Goal: Check status

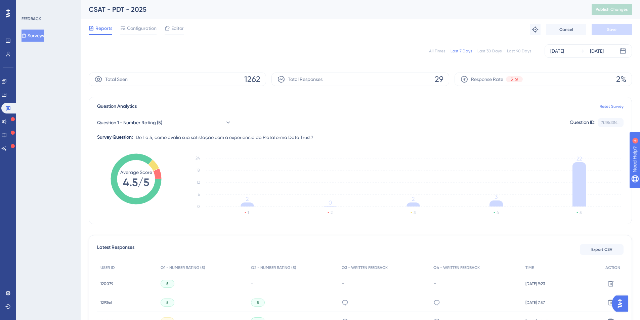
click at [443, 50] on div "All Times" at bounding box center [437, 50] width 16 height 5
click at [195, 123] on button "Question 1 - Number Rating (5)" at bounding box center [164, 122] width 134 height 13
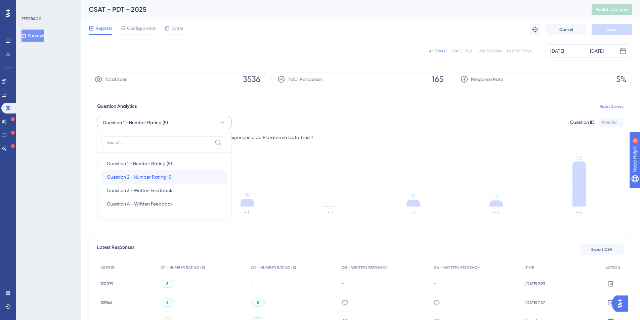
click at [136, 175] on span "Question 2 - Number Rating (5)" at bounding box center [140, 177] width 66 height 8
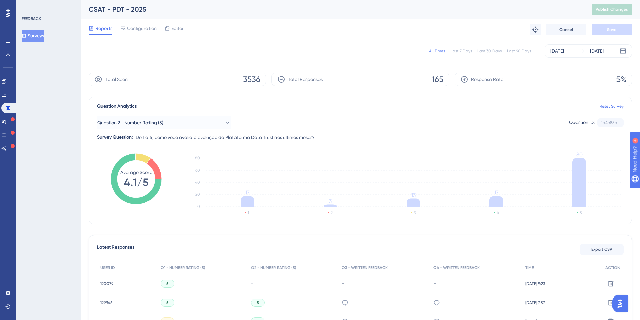
click at [157, 128] on button "Question 2 - Number Rating (5)" at bounding box center [164, 122] width 134 height 13
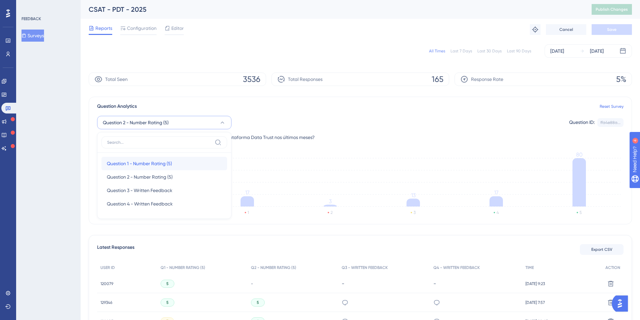
click at [155, 164] on span "Question 1 - Number Rating (5)" at bounding box center [139, 164] width 65 height 8
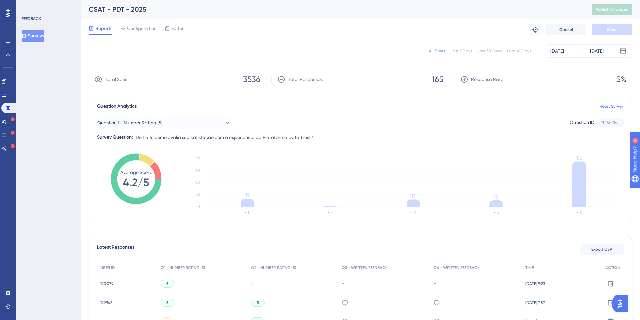
click at [184, 124] on button "Question 1 - Number Rating (5)" at bounding box center [164, 122] width 134 height 13
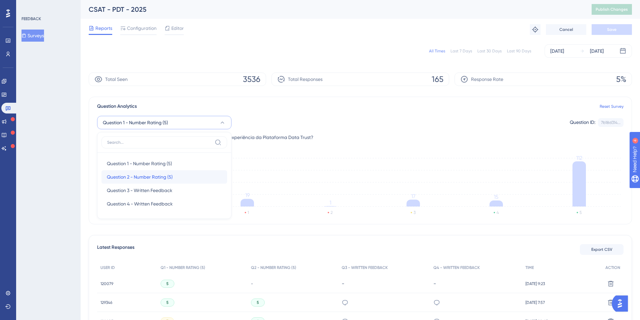
click at [147, 174] on span "Question 2 - Number Rating (5)" at bounding box center [140, 177] width 66 height 8
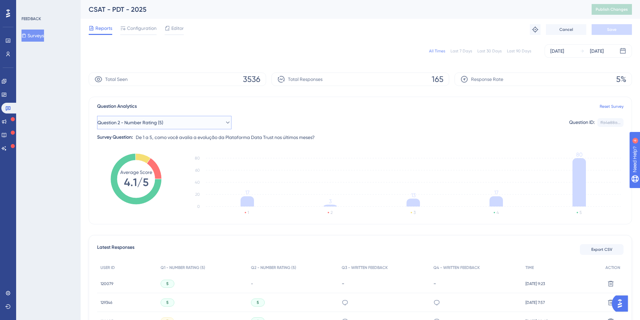
click at [180, 125] on button "Question 2 - Number Rating (5)" at bounding box center [164, 122] width 134 height 13
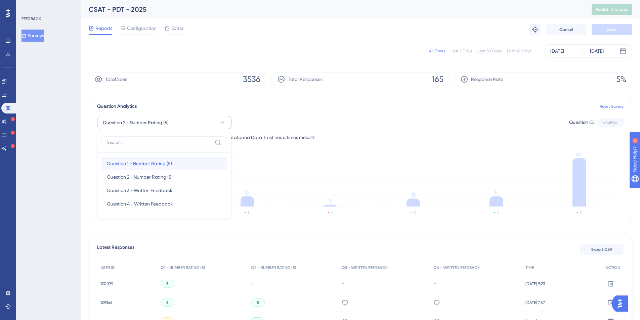
click at [149, 163] on span "Question 1 - Number Rating (5)" at bounding box center [139, 164] width 65 height 8
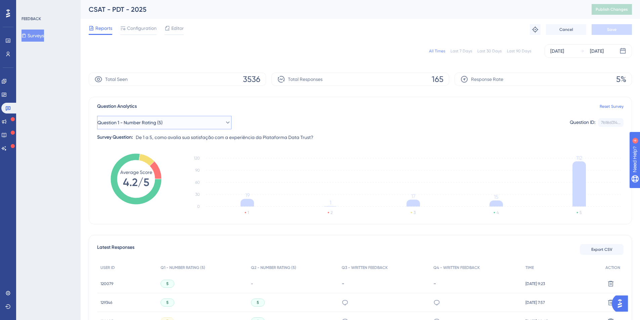
click at [201, 120] on button "Question 1 - Number Rating (5)" at bounding box center [164, 122] width 134 height 13
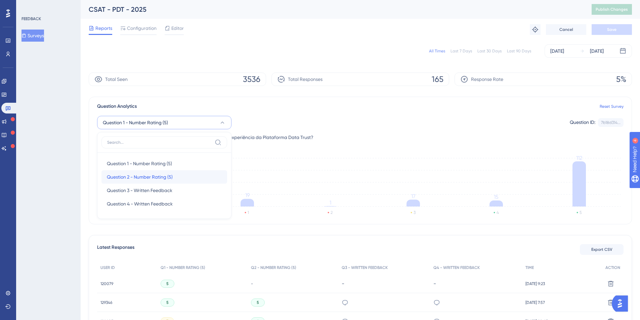
click at [157, 176] on span "Question 2 - Number Rating (5)" at bounding box center [140, 177] width 66 height 8
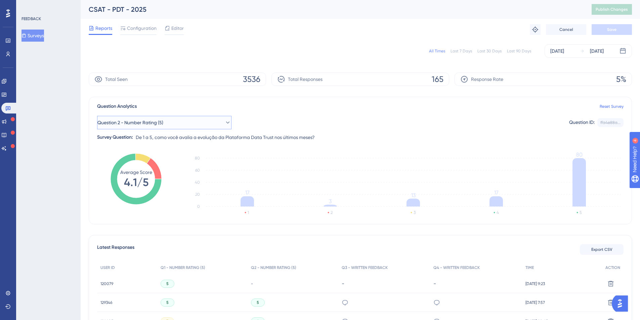
click at [175, 122] on button "Question 2 - Number Rating (5)" at bounding box center [164, 122] width 134 height 13
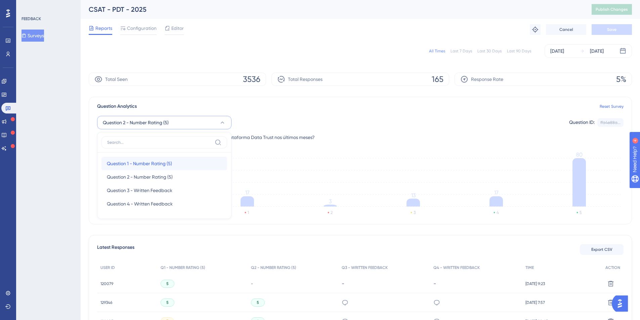
click at [138, 164] on span "Question 1 - Number Rating (5)" at bounding box center [139, 164] width 65 height 8
